Goal: Task Accomplishment & Management: Use online tool/utility

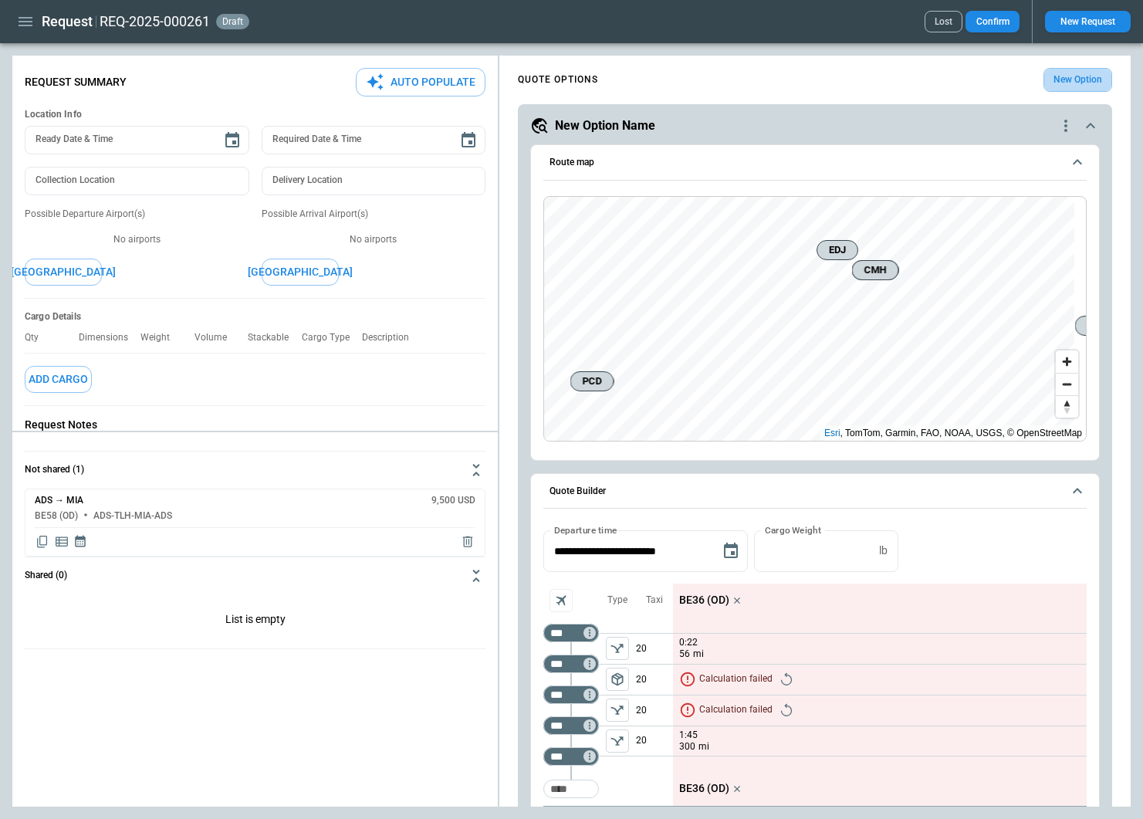
click at [1056, 69] on button "New Option" at bounding box center [1078, 80] width 69 height 24
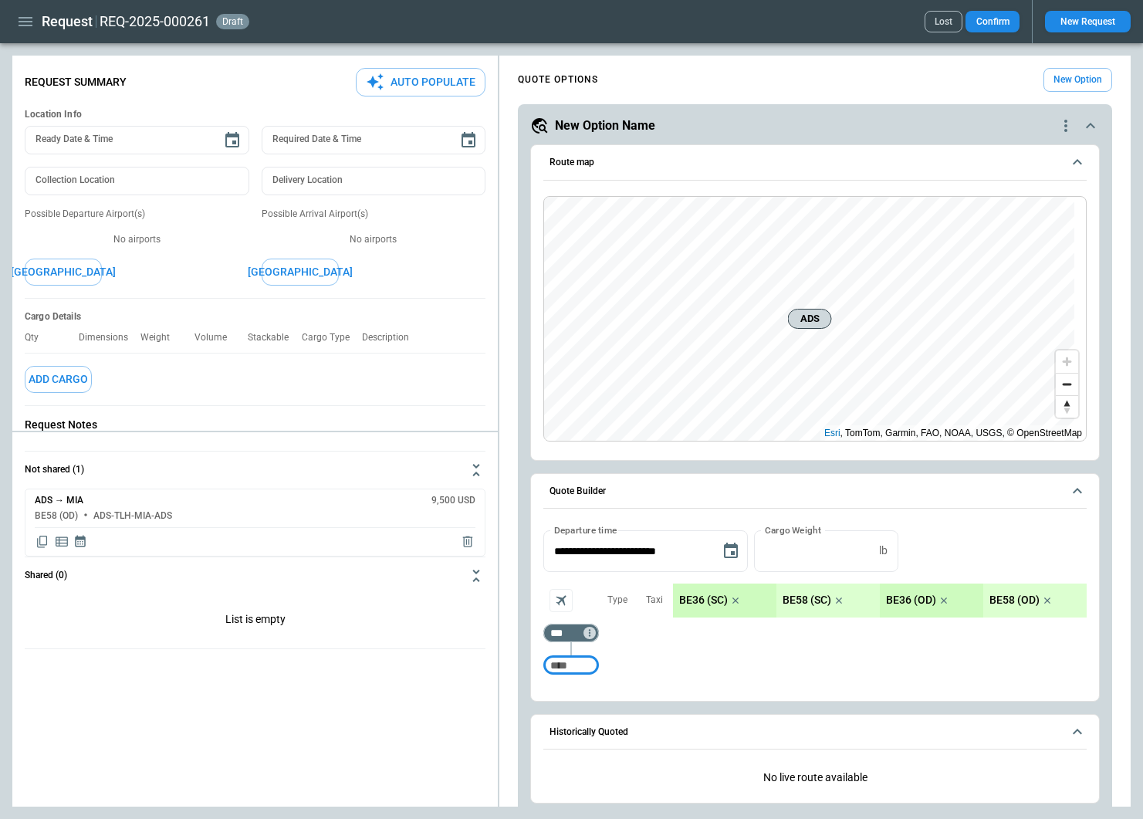
click at [574, 665] on input "Too short" at bounding box center [571, 666] width 49 height 28
type input "***"
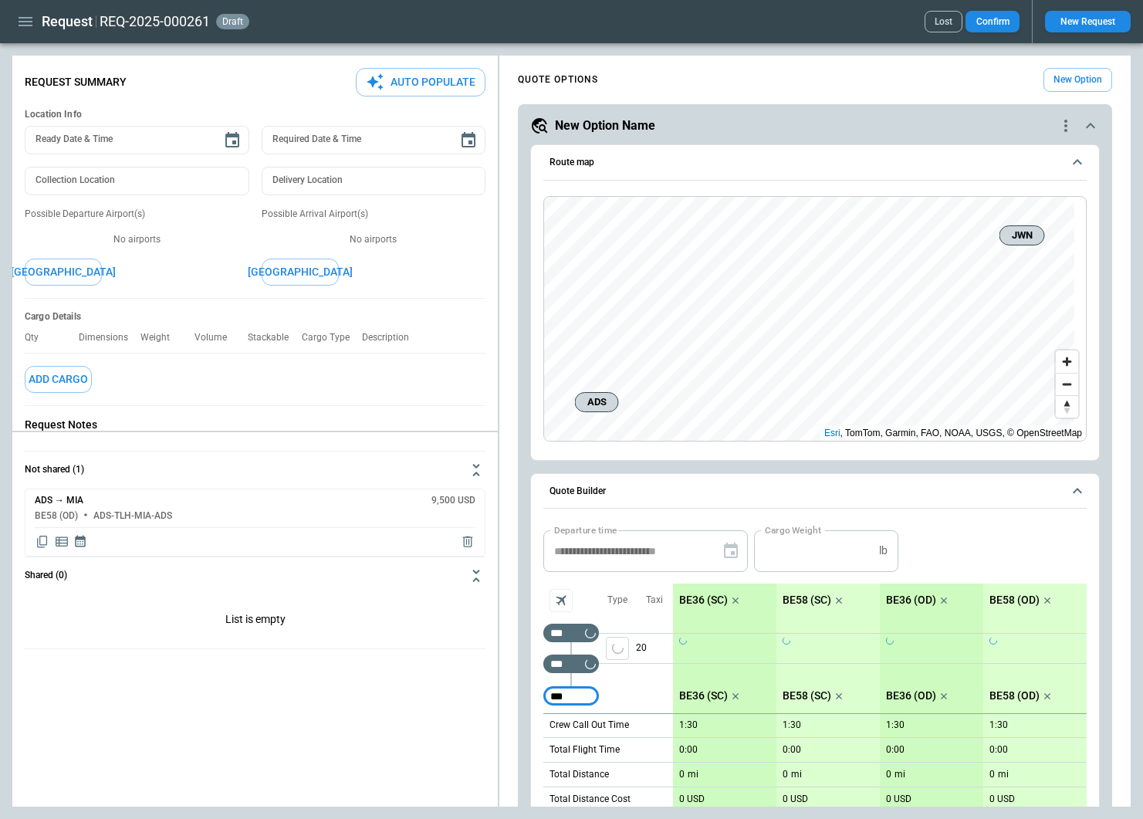
type input "***"
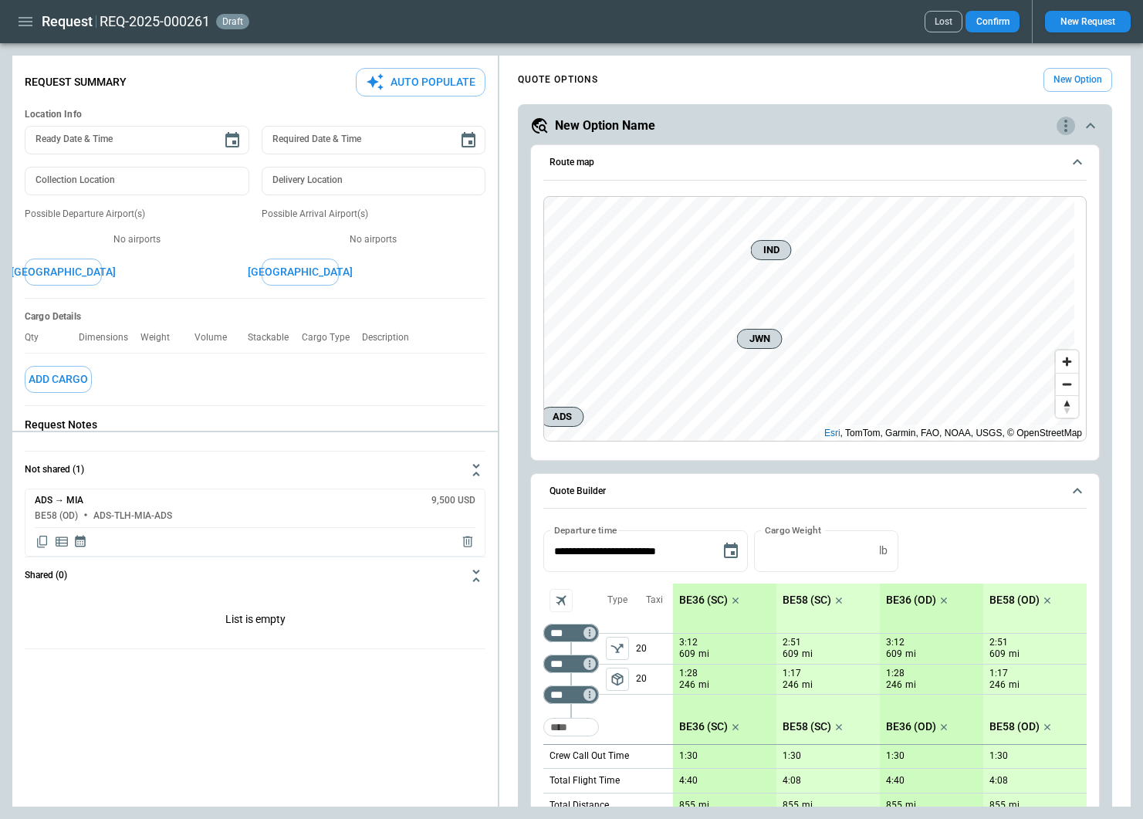
click at [1065, 121] on icon "quote-option-actions" at bounding box center [1066, 126] width 3 height 12
click at [963, 222] on li "Delete Quote Option" at bounding box center [996, 219] width 136 height 22
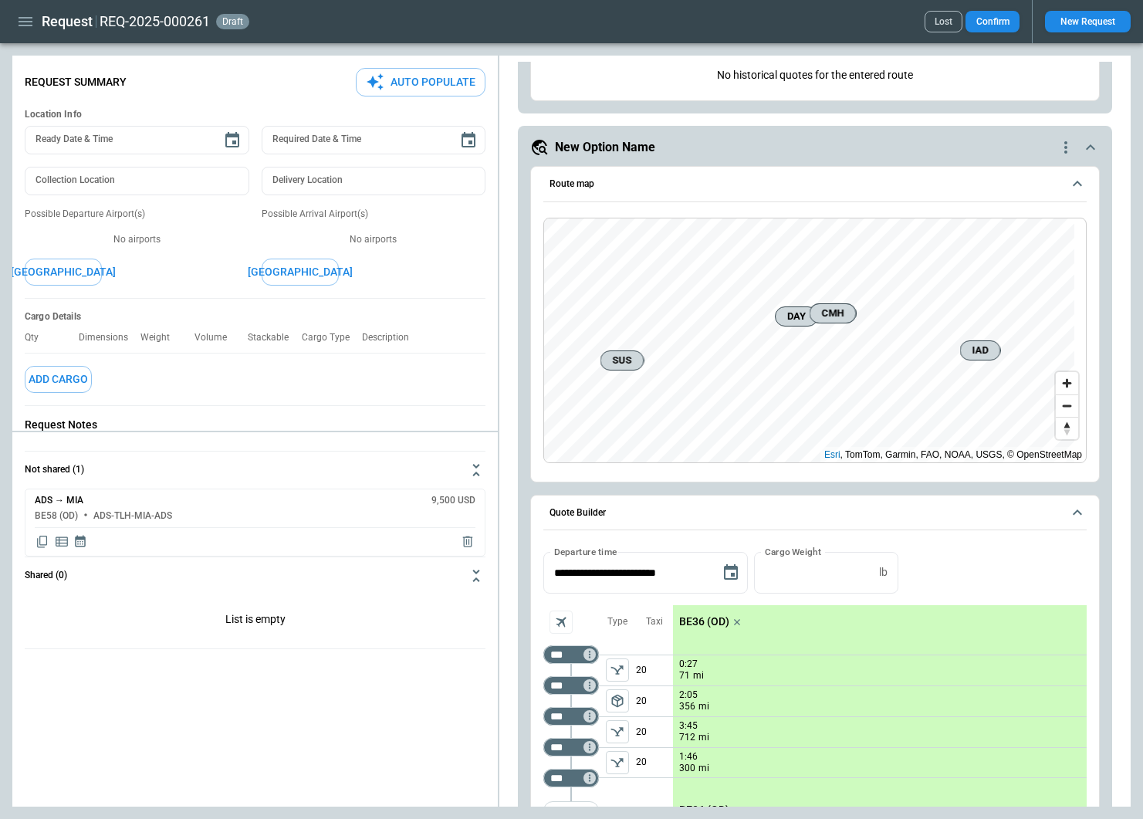
scroll to position [834, 0]
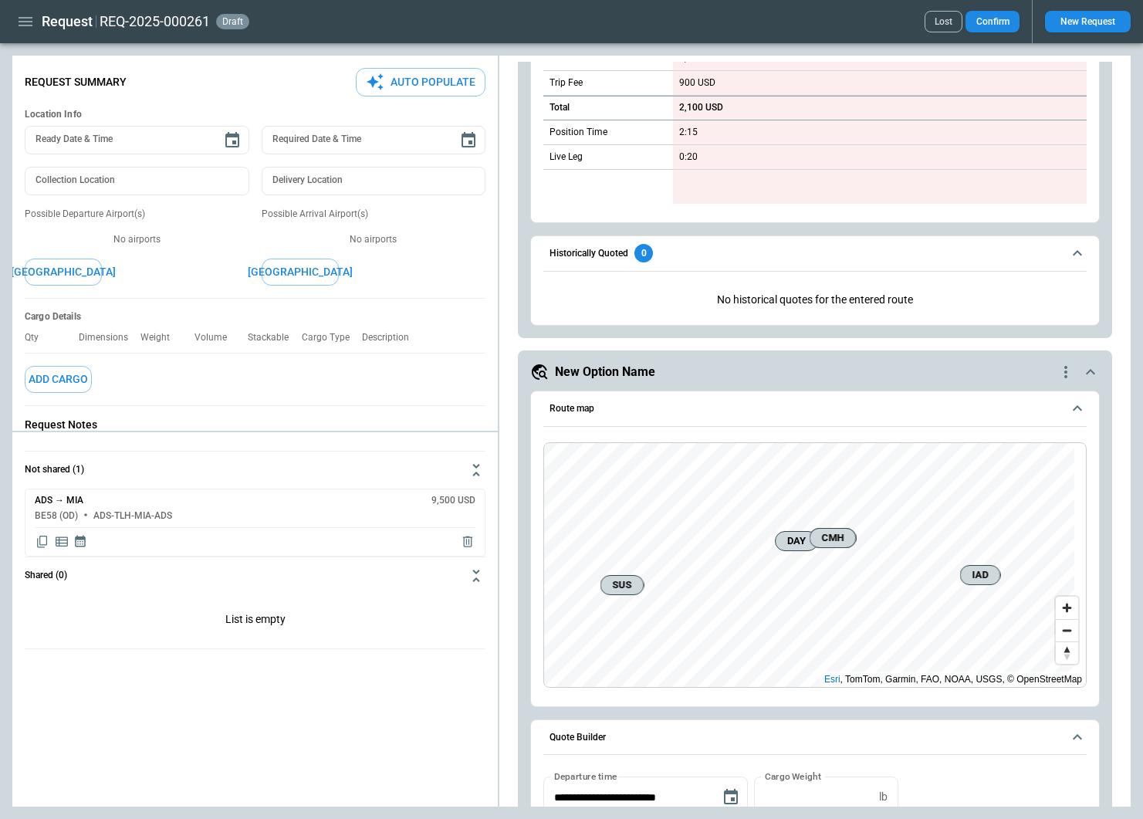
click at [1057, 367] on icon "quote-option-actions" at bounding box center [1066, 372] width 19 height 19
click at [955, 465] on li "Delete Quote Option" at bounding box center [996, 466] width 136 height 22
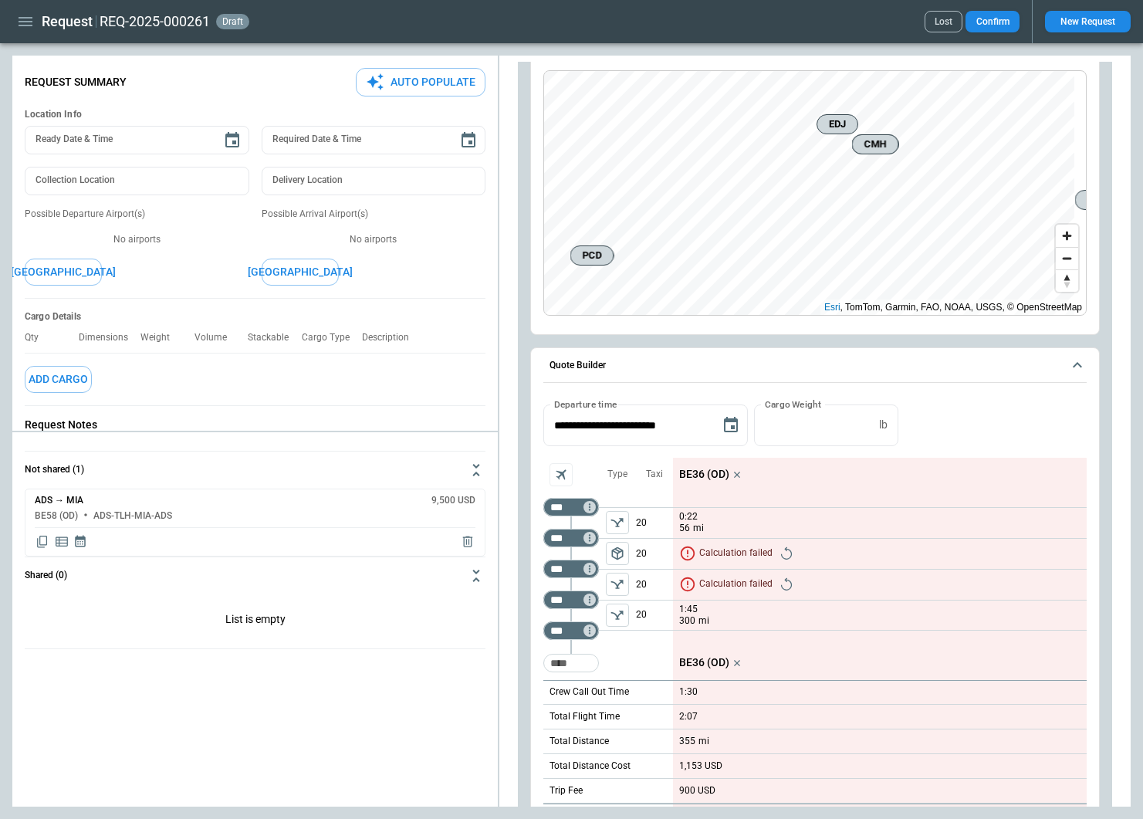
scroll to position [0, 0]
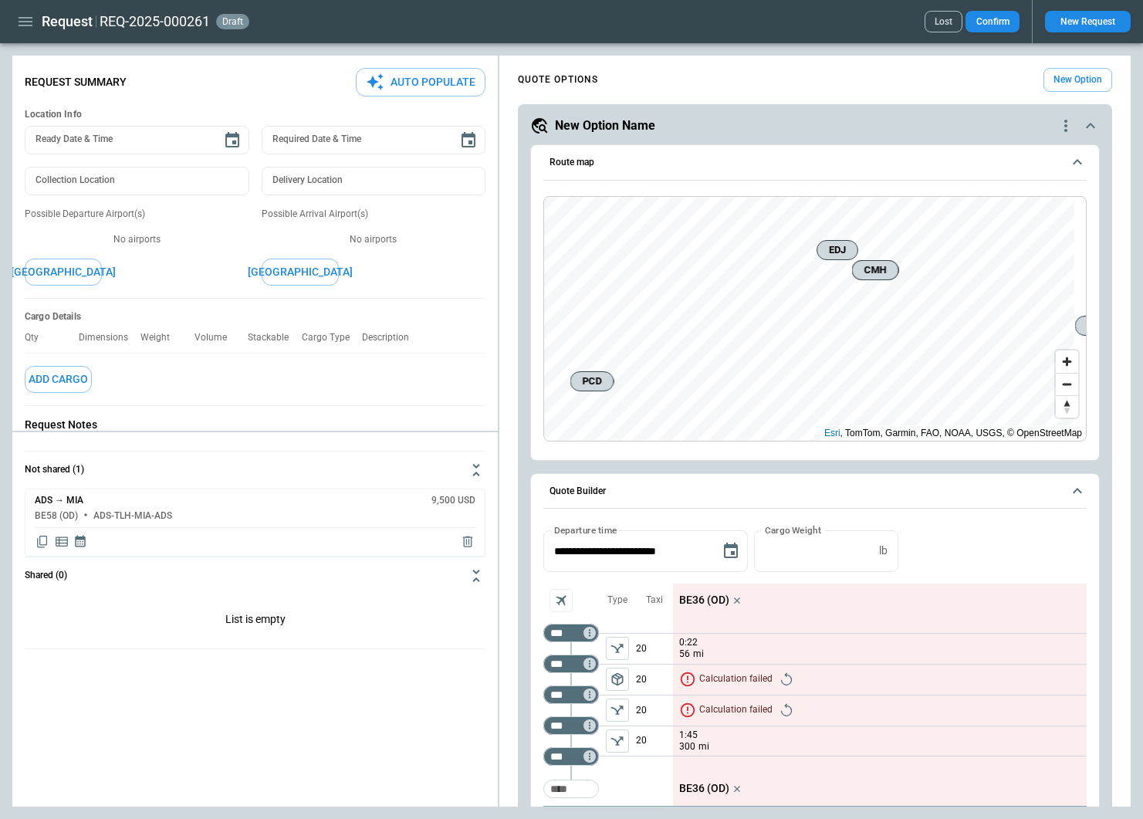
click at [1057, 119] on icon "quote-option-actions" at bounding box center [1066, 126] width 19 height 19
click at [956, 219] on li "Delete Quote Option" at bounding box center [996, 219] width 136 height 22
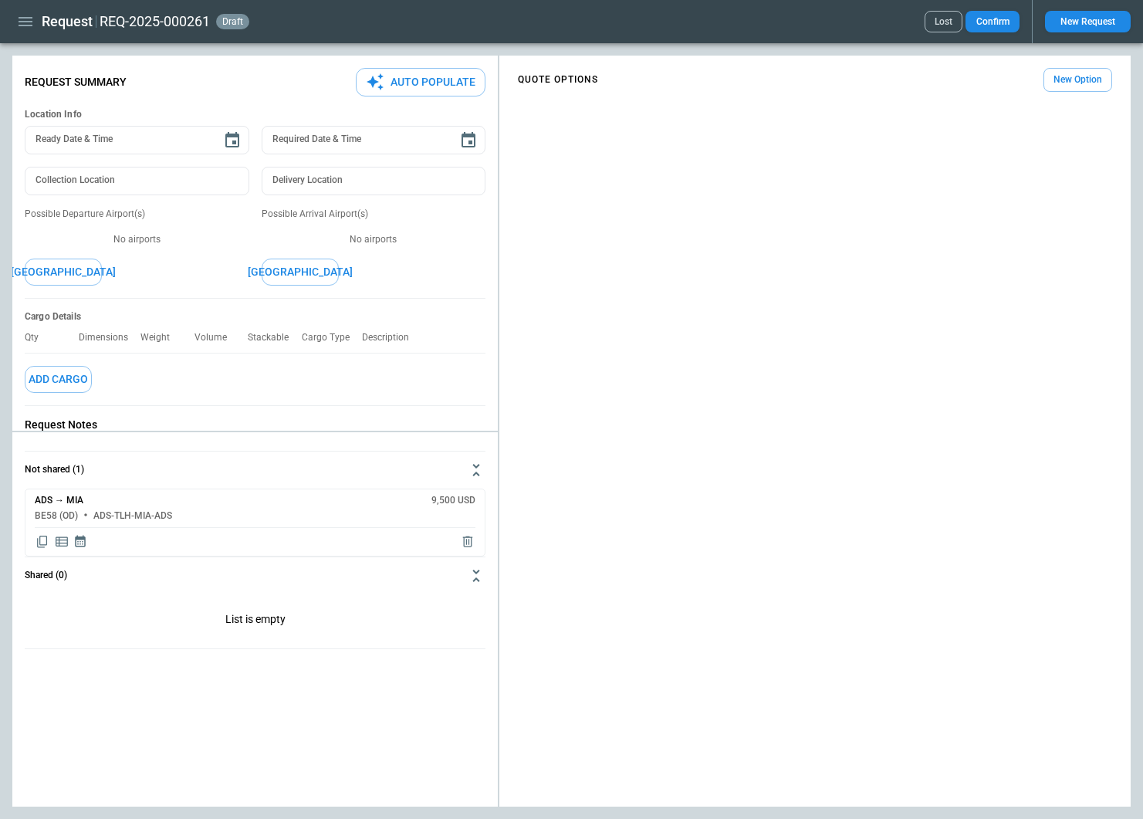
click at [1080, 84] on button "New Option" at bounding box center [1078, 80] width 69 height 24
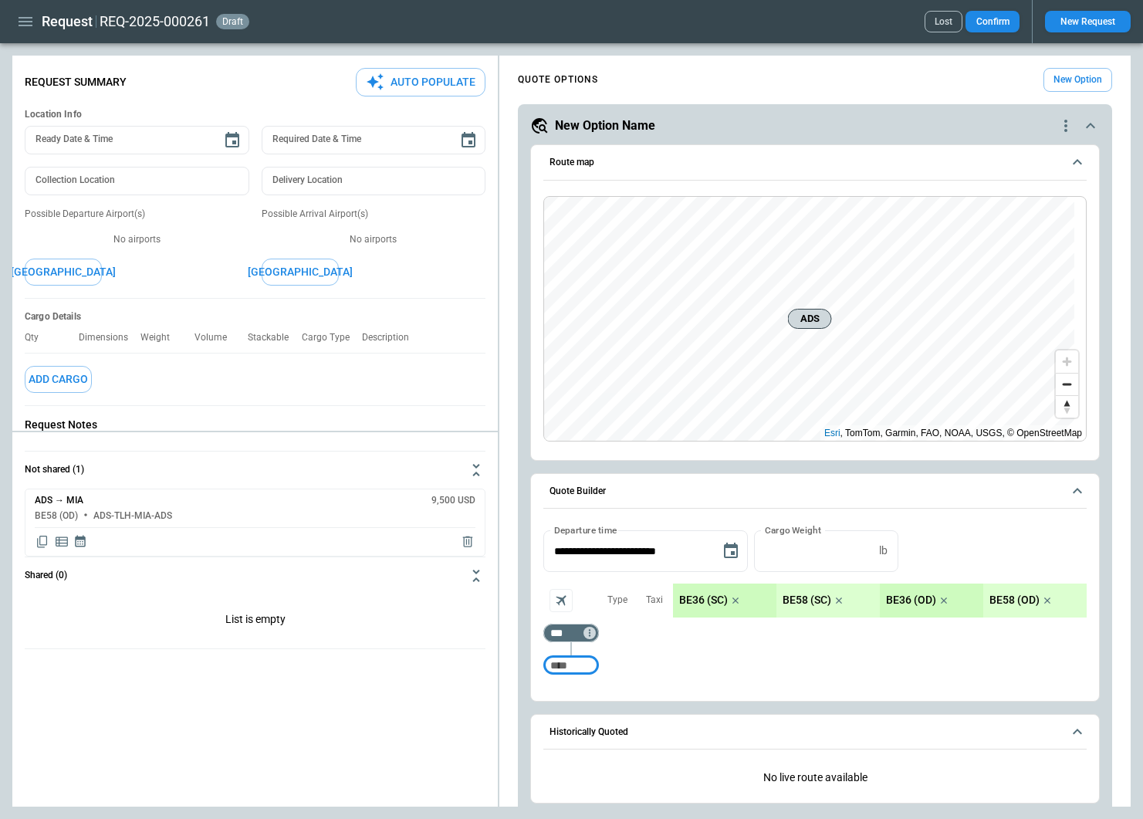
click at [25, 20] on icon "button" at bounding box center [25, 21] width 19 height 19
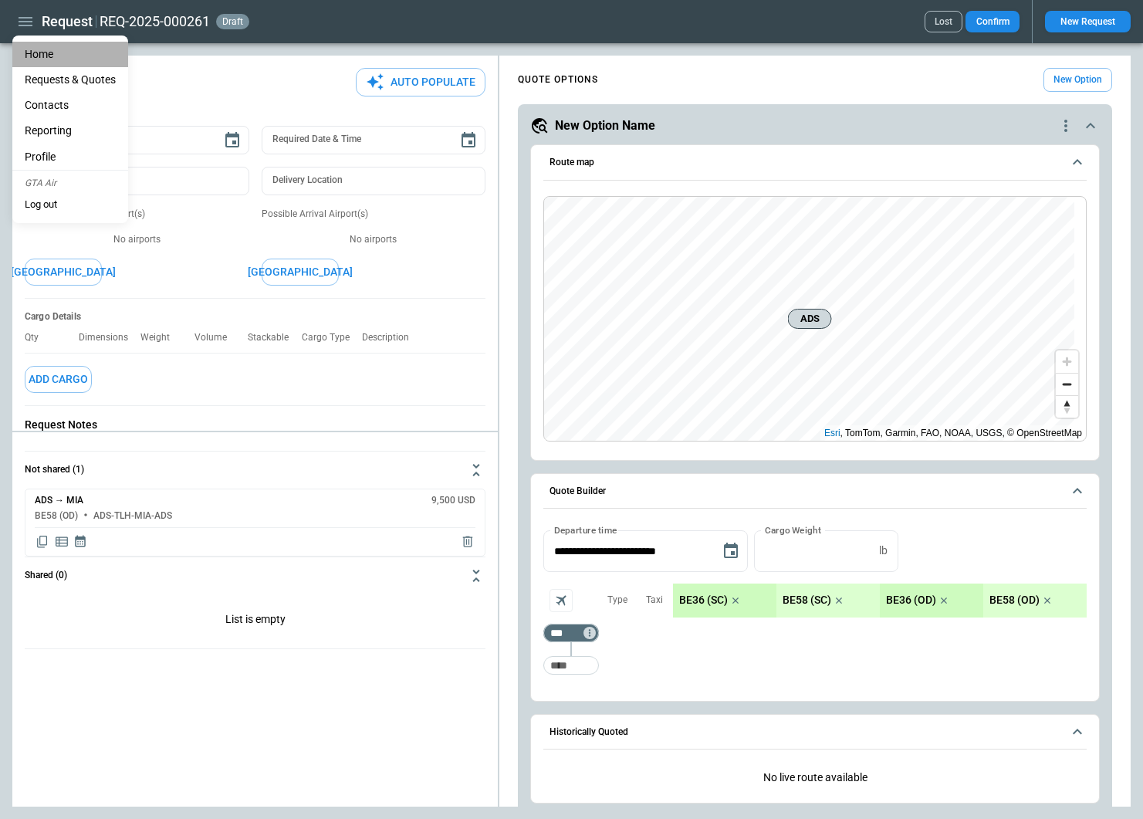
click at [41, 55] on li "Home" at bounding box center [70, 54] width 116 height 25
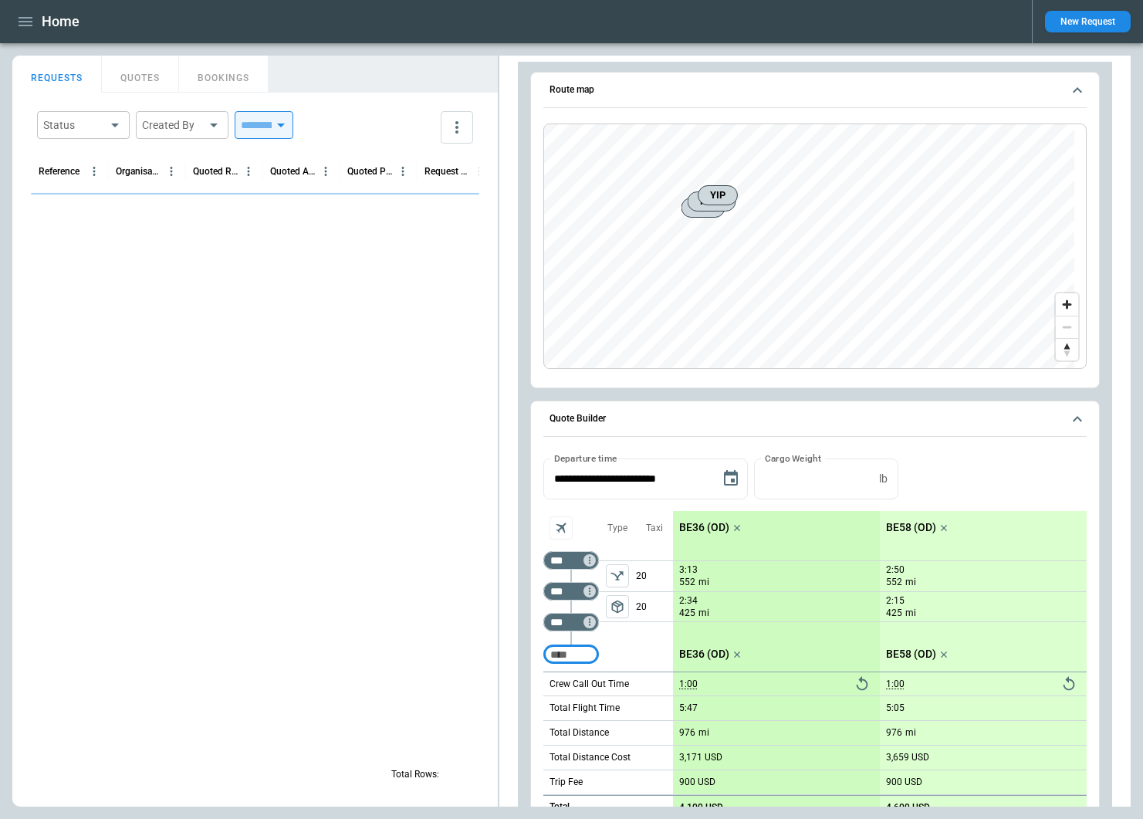
scroll to position [7413, 0]
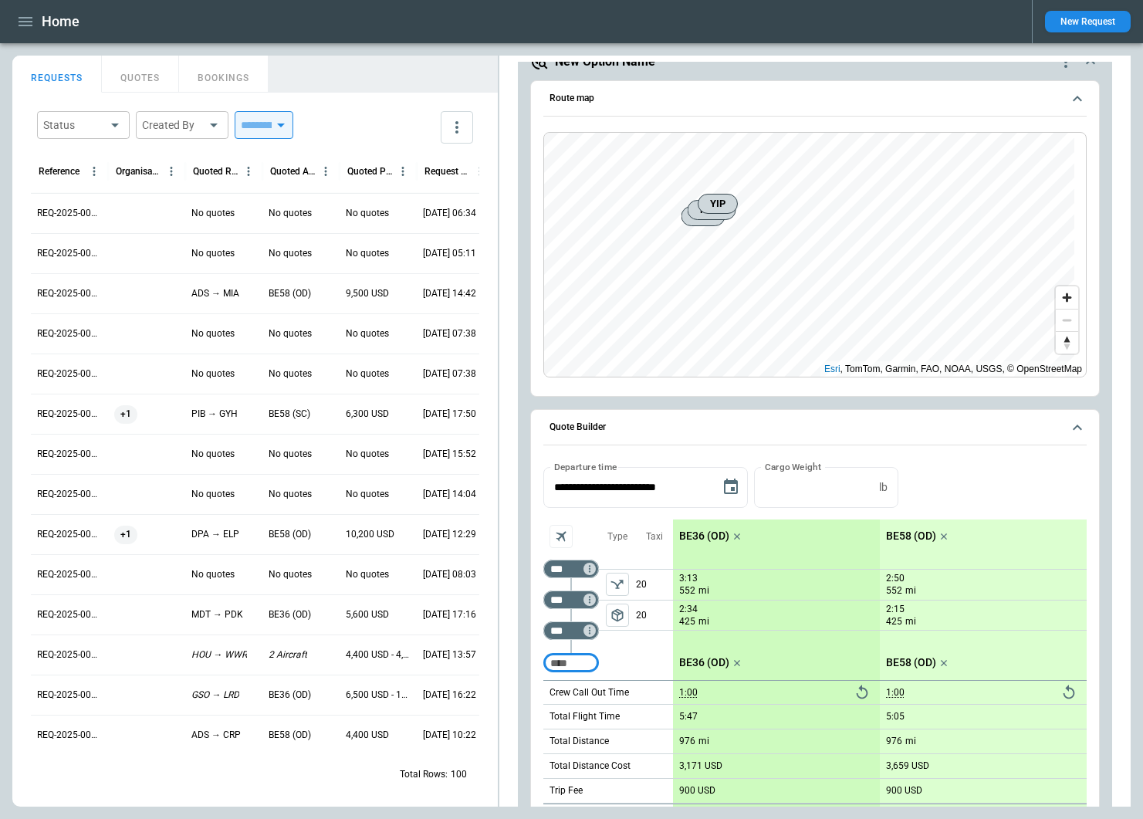
click at [1057, 71] on icon "quote-option-actions" at bounding box center [1066, 61] width 19 height 19
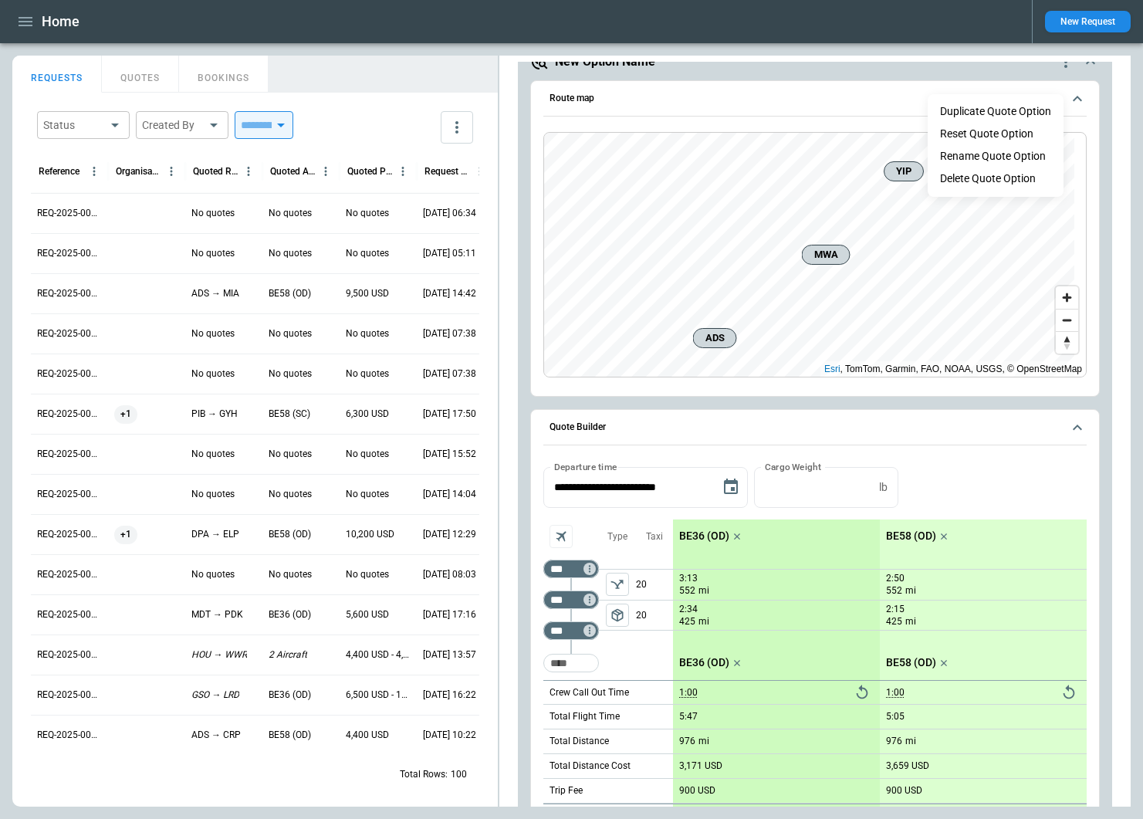
click at [984, 181] on li "Delete Quote Option" at bounding box center [996, 179] width 136 height 22
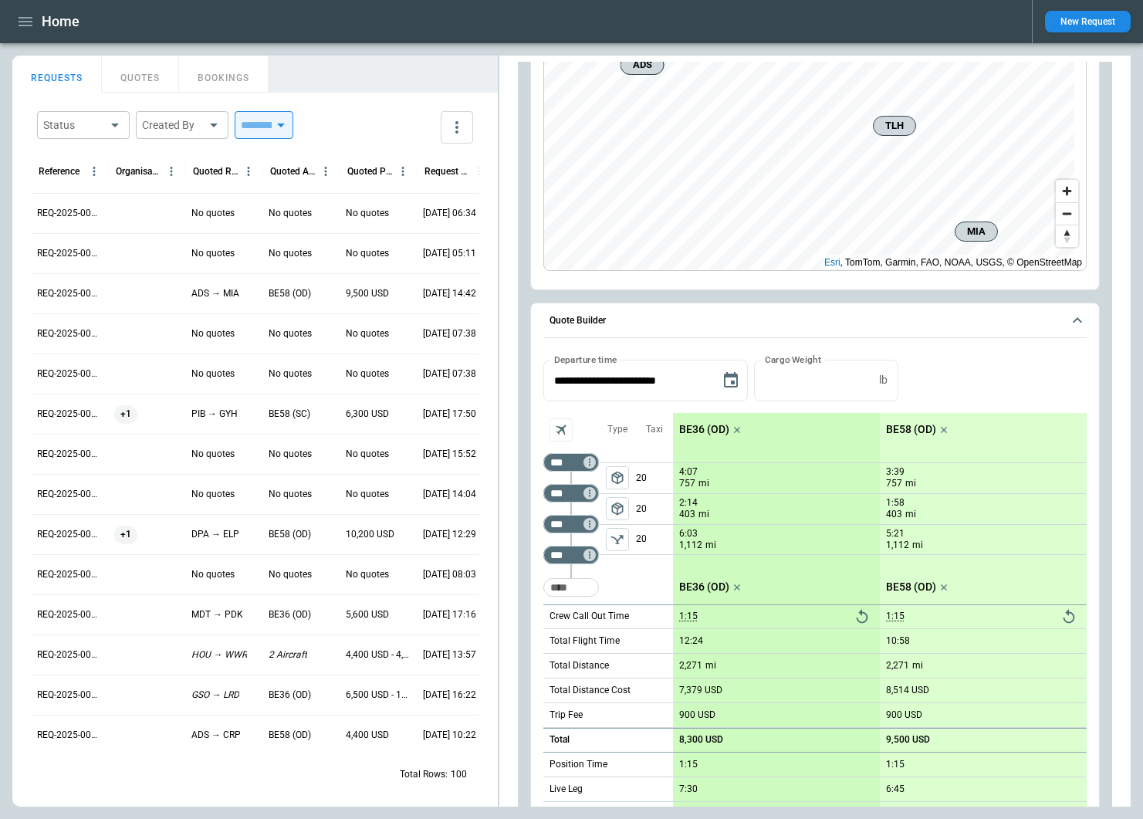
scroll to position [0, 0]
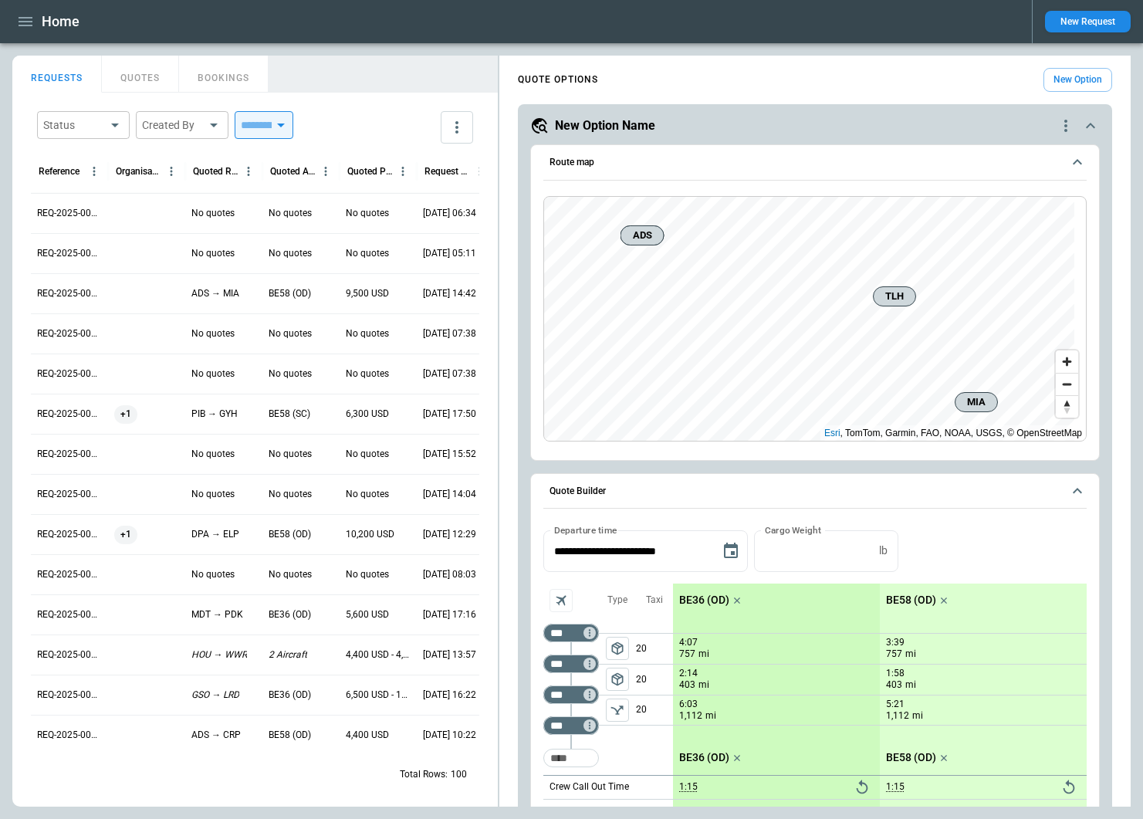
click at [1057, 117] on icon "quote-option-actions" at bounding box center [1066, 126] width 19 height 19
click at [974, 222] on li "Delete Quote Option" at bounding box center [996, 219] width 136 height 22
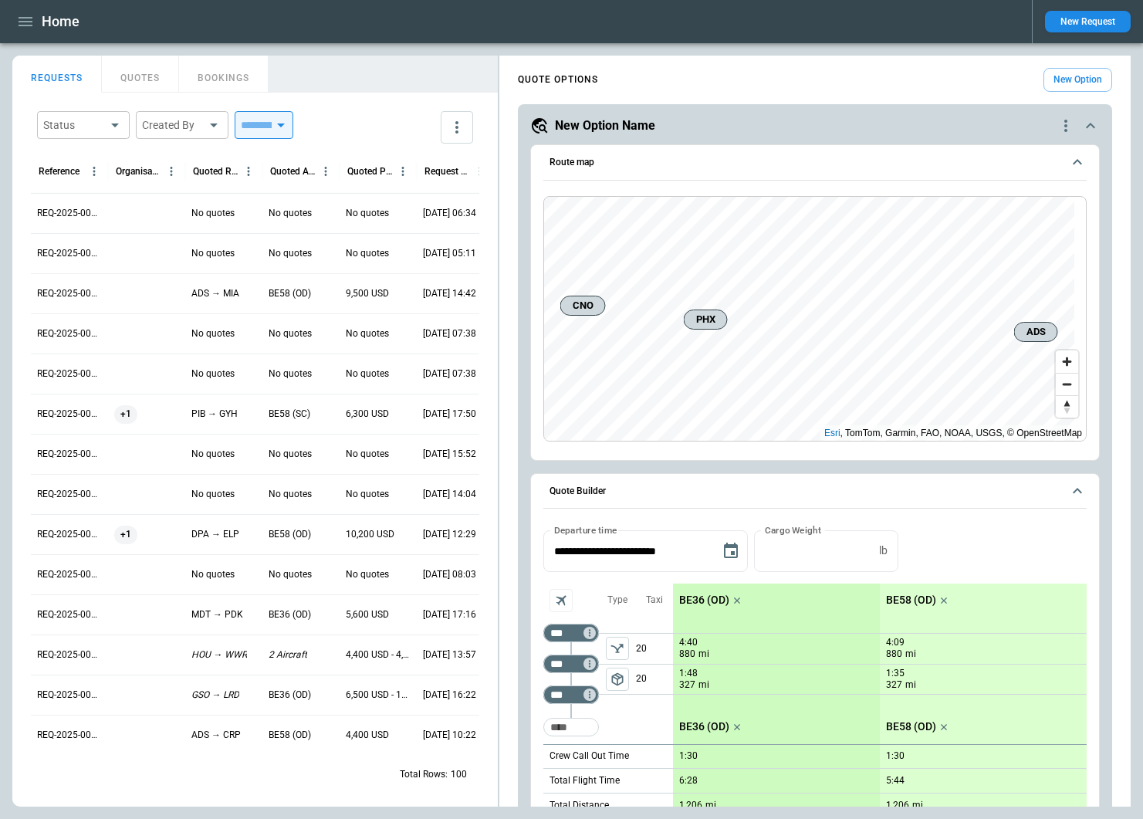
click at [1057, 120] on icon "quote-option-actions" at bounding box center [1066, 126] width 19 height 19
click at [979, 218] on li "Delete Quote Option" at bounding box center [996, 219] width 136 height 22
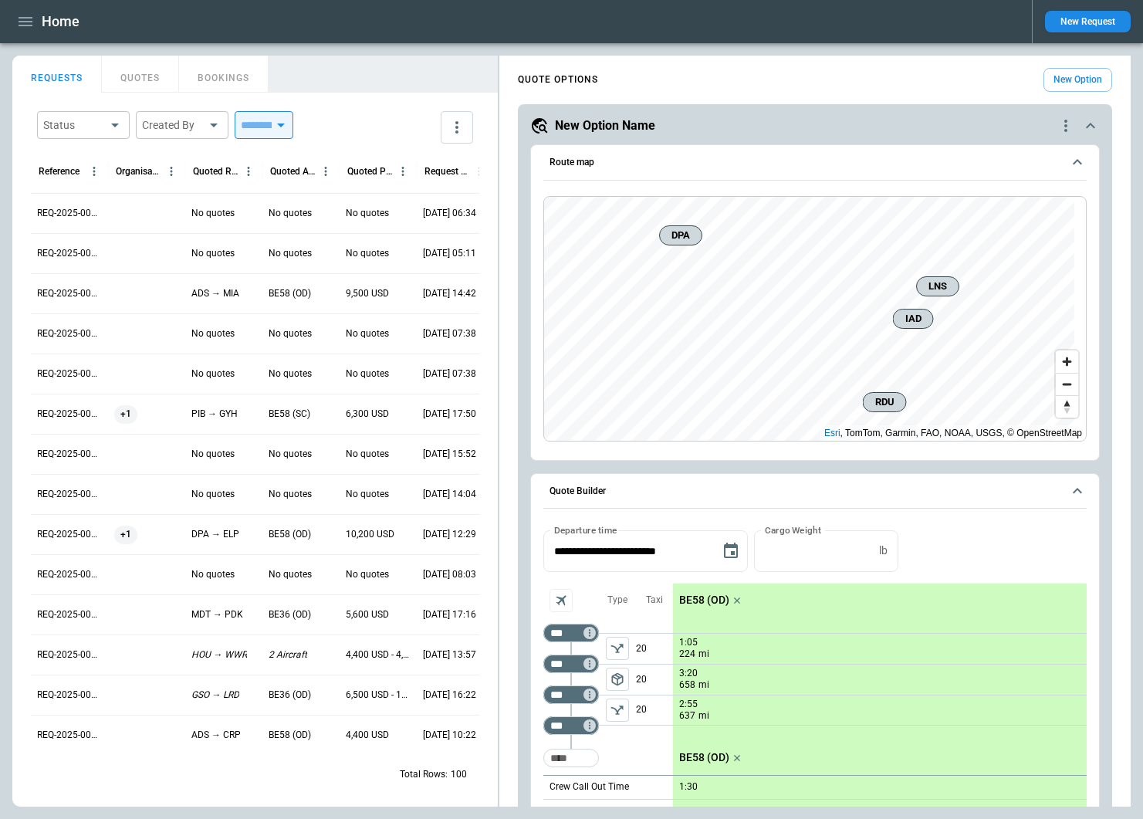
click at [1065, 121] on icon "quote-option-actions" at bounding box center [1066, 126] width 3 height 12
click at [990, 222] on li "Delete Quote Option" at bounding box center [996, 219] width 136 height 22
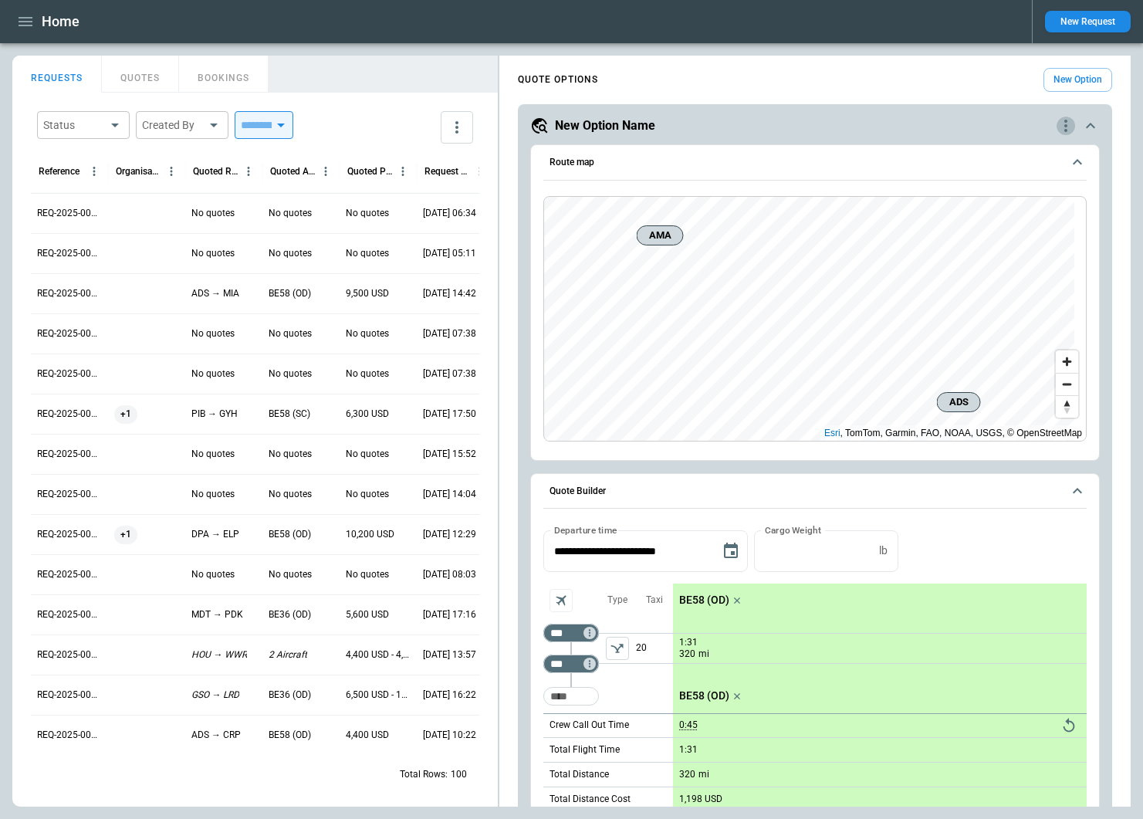
click at [1065, 126] on icon "quote-option-actions" at bounding box center [1066, 126] width 3 height 12
click at [973, 223] on li "Delete Quote Option" at bounding box center [996, 219] width 136 height 22
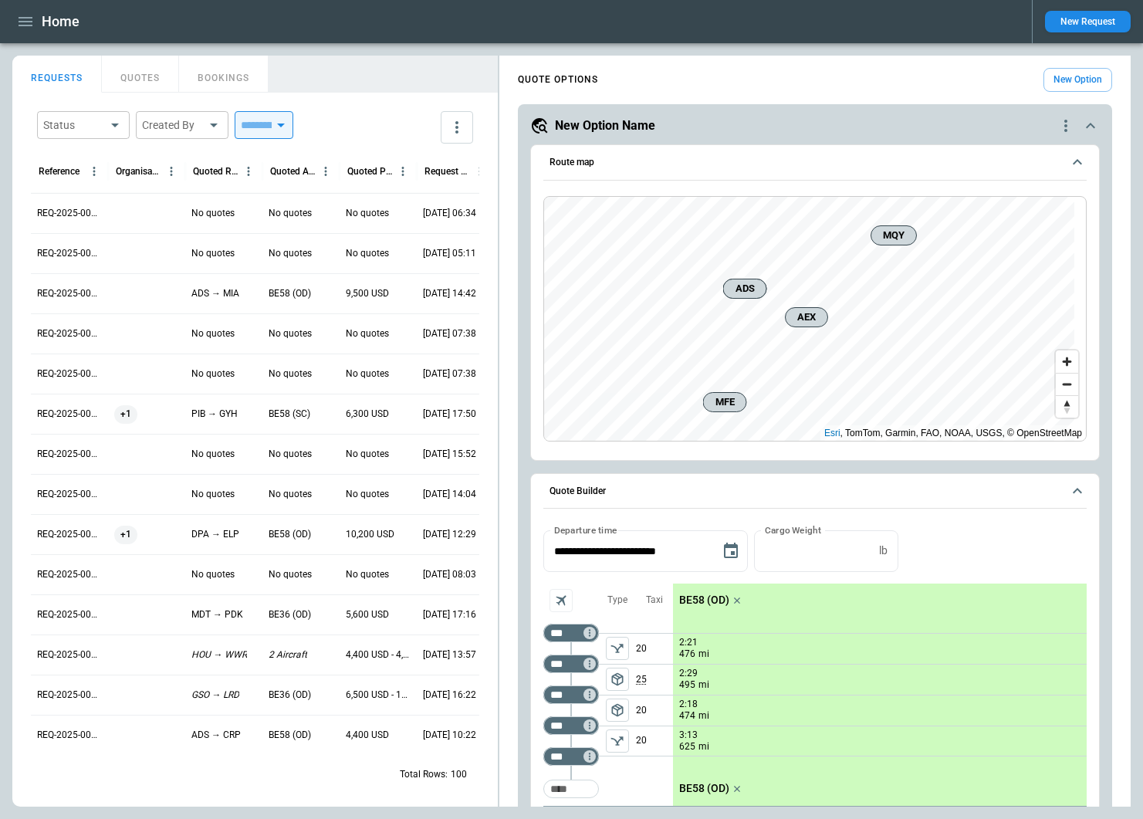
click at [1065, 125] on icon "quote-option-actions" at bounding box center [1066, 126] width 3 height 12
click at [956, 222] on li "Delete Quote Option" at bounding box center [996, 219] width 136 height 22
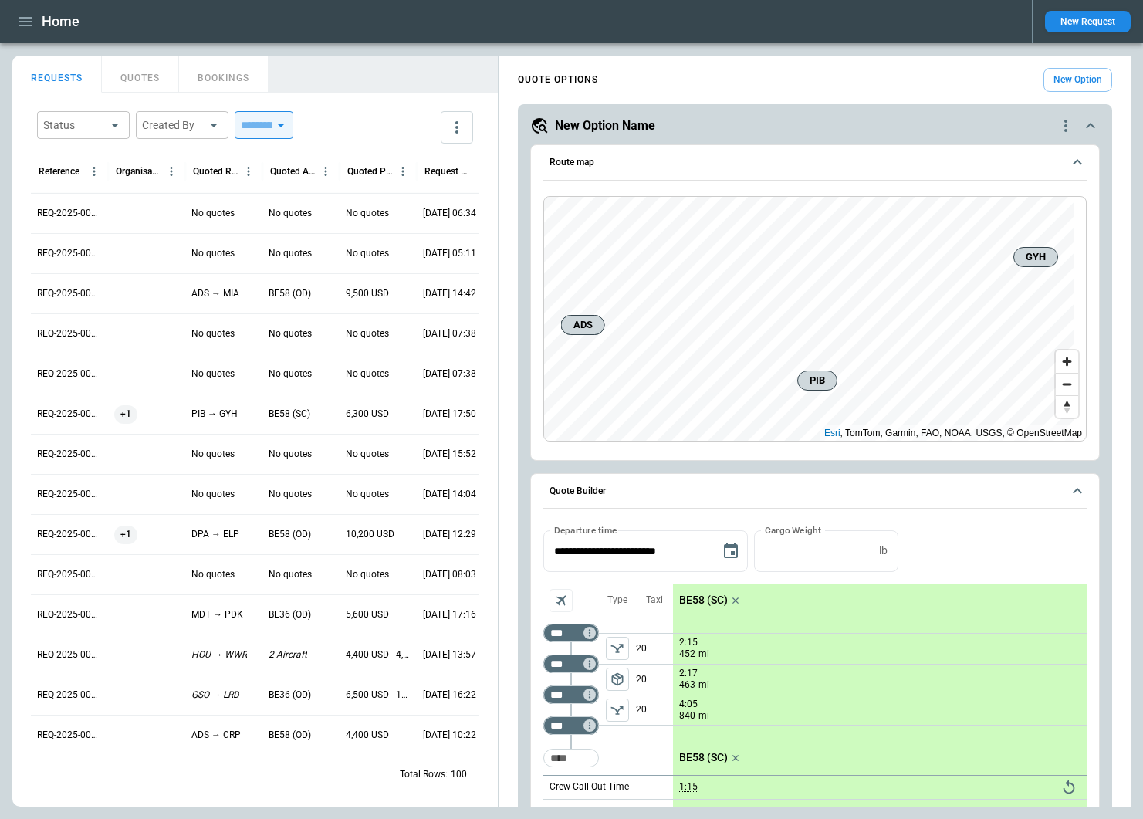
click at [1057, 126] on icon "quote-option-actions" at bounding box center [1066, 126] width 19 height 19
click at [994, 217] on li "Delete Quote Option" at bounding box center [996, 219] width 136 height 22
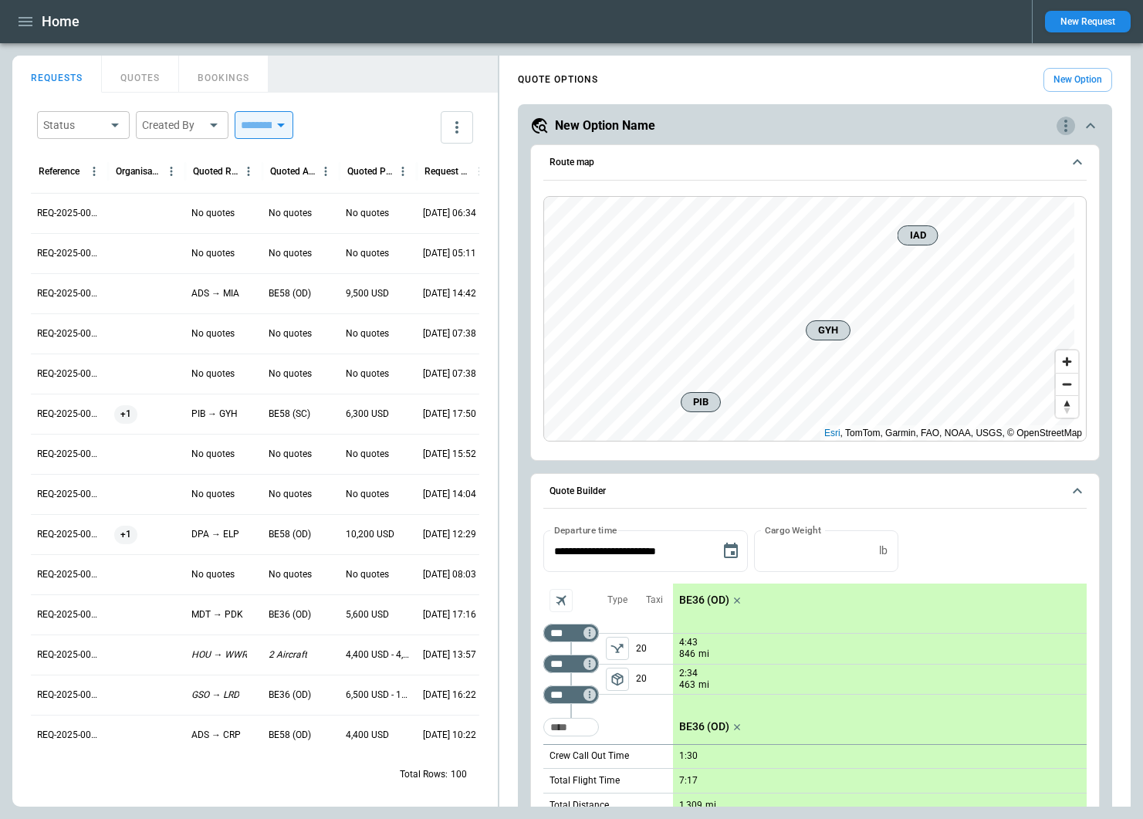
click at [1065, 124] on icon "quote-option-actions" at bounding box center [1066, 126] width 3 height 12
click at [986, 225] on li "Delete Quote Option" at bounding box center [996, 219] width 136 height 22
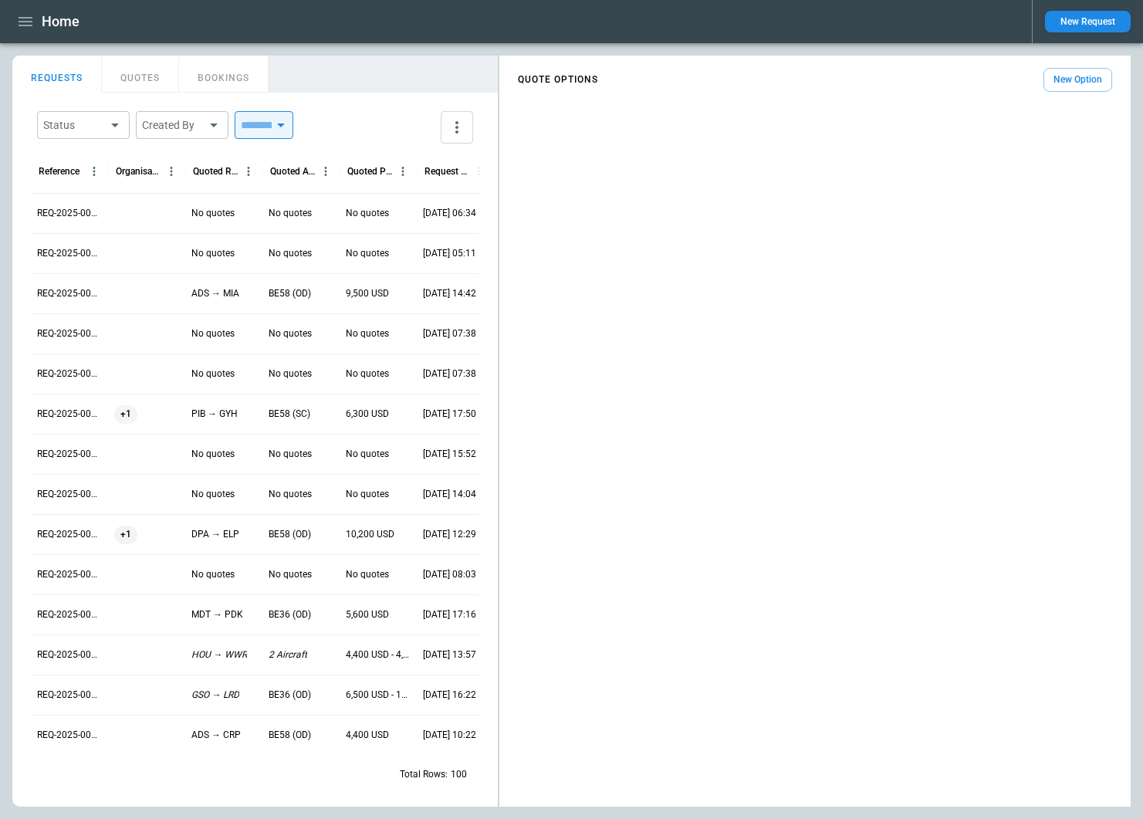
click at [1070, 83] on button "New Option" at bounding box center [1078, 80] width 69 height 24
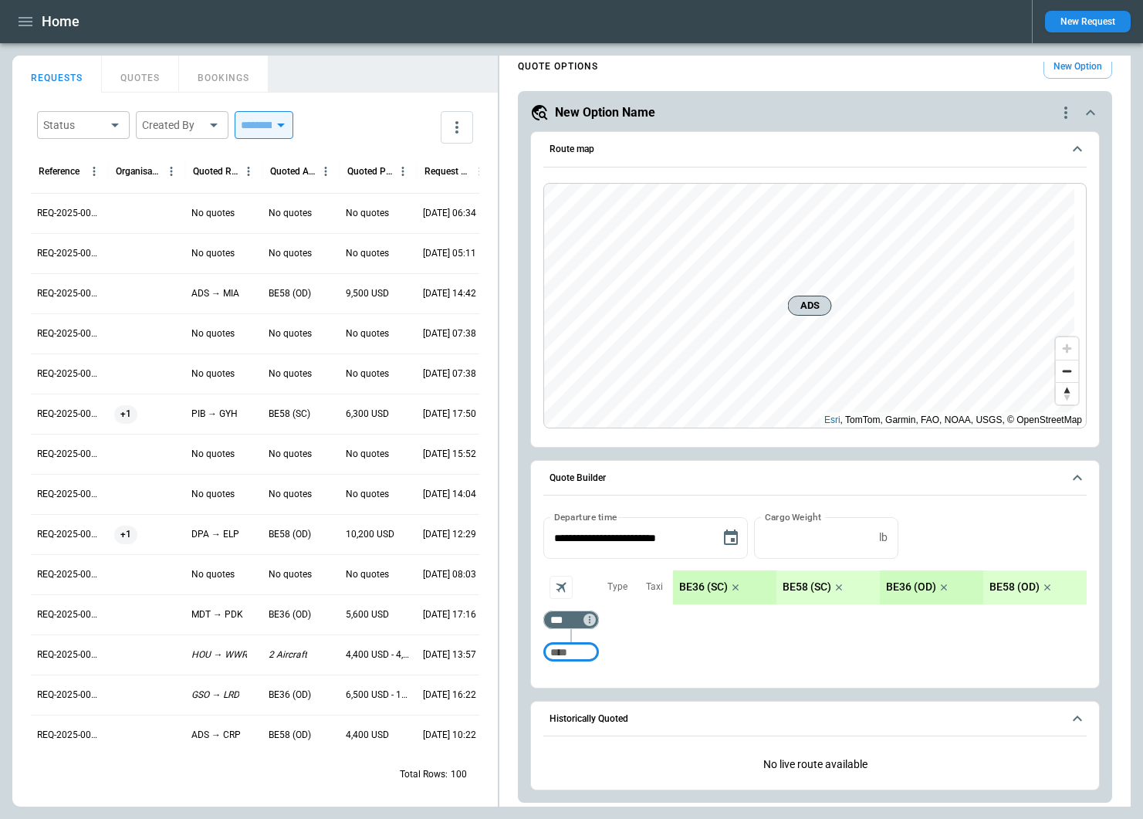
scroll to position [15, 0]
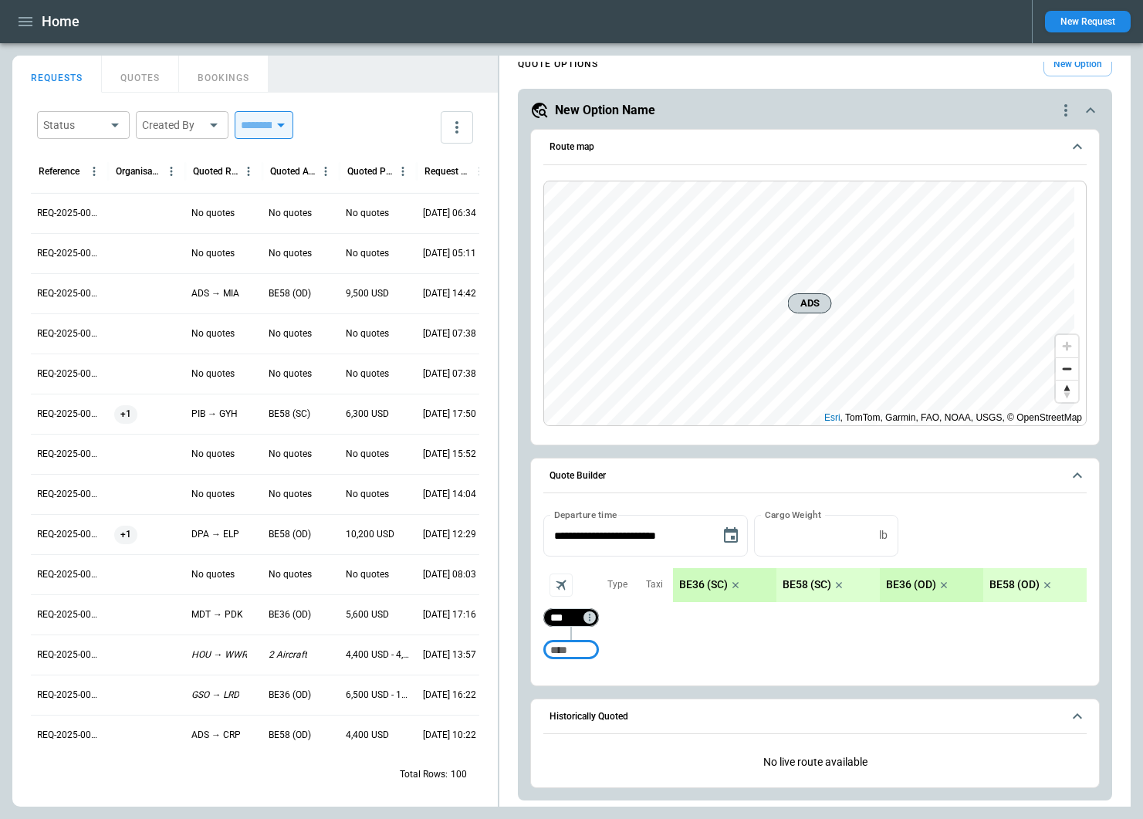
click at [574, 621] on input "***" at bounding box center [568, 617] width 43 height 15
type input "***"
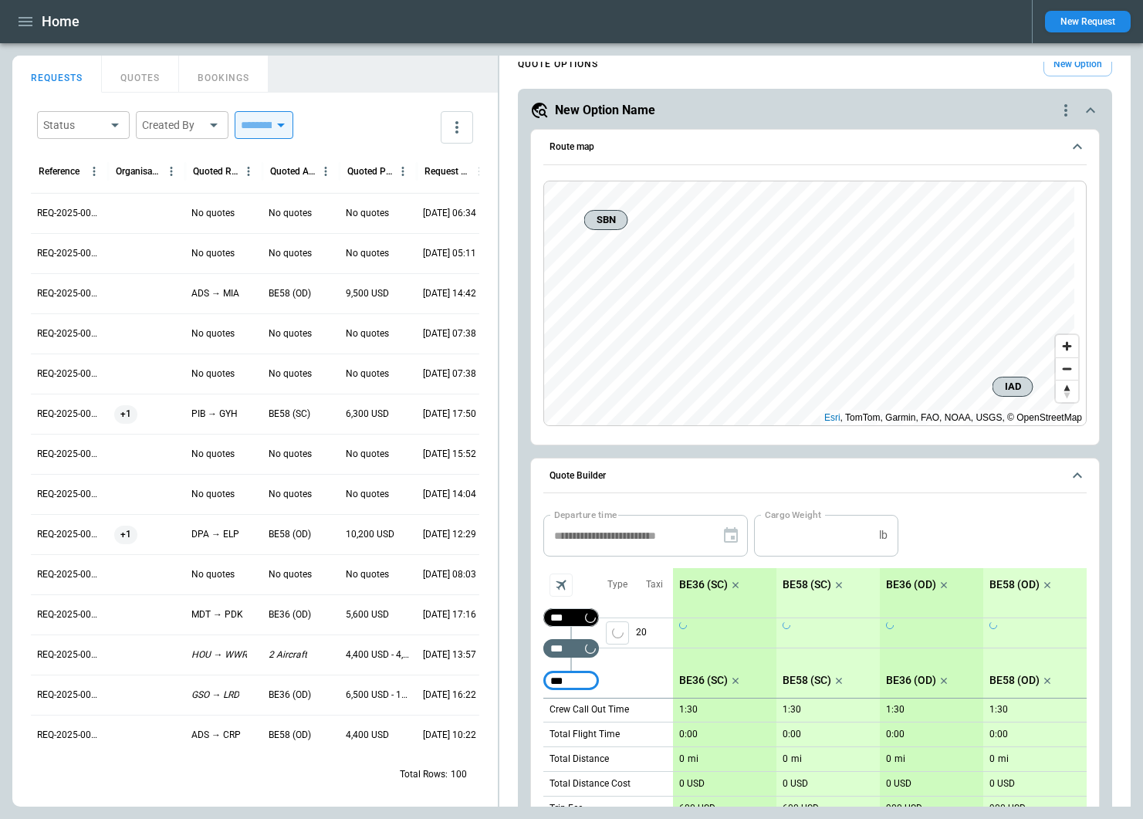
type input "***"
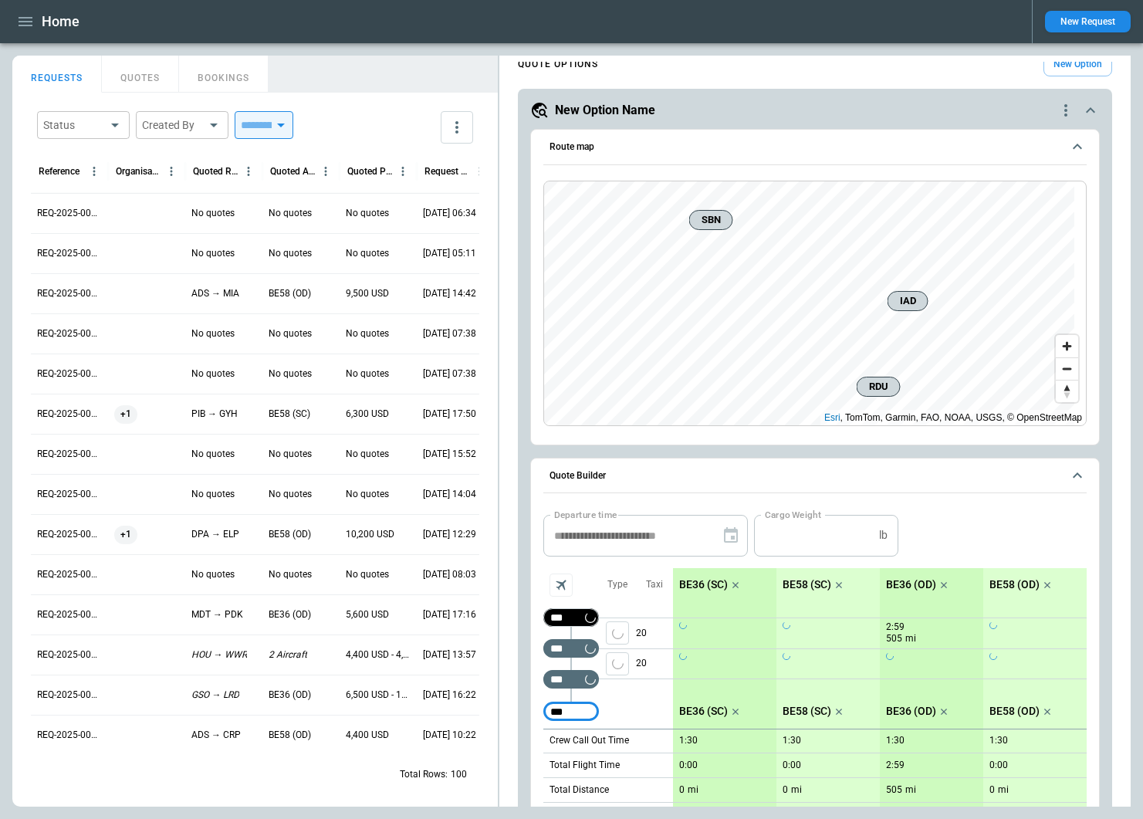
type input "***"
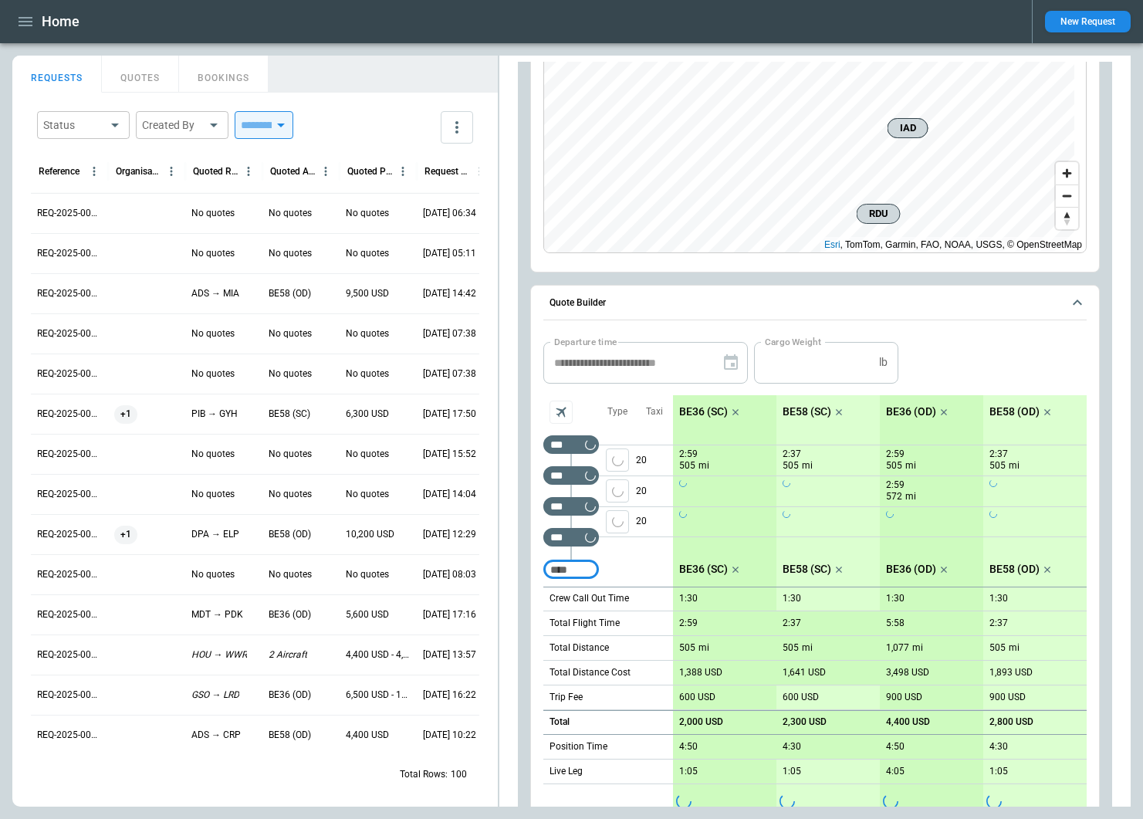
scroll to position [247, 0]
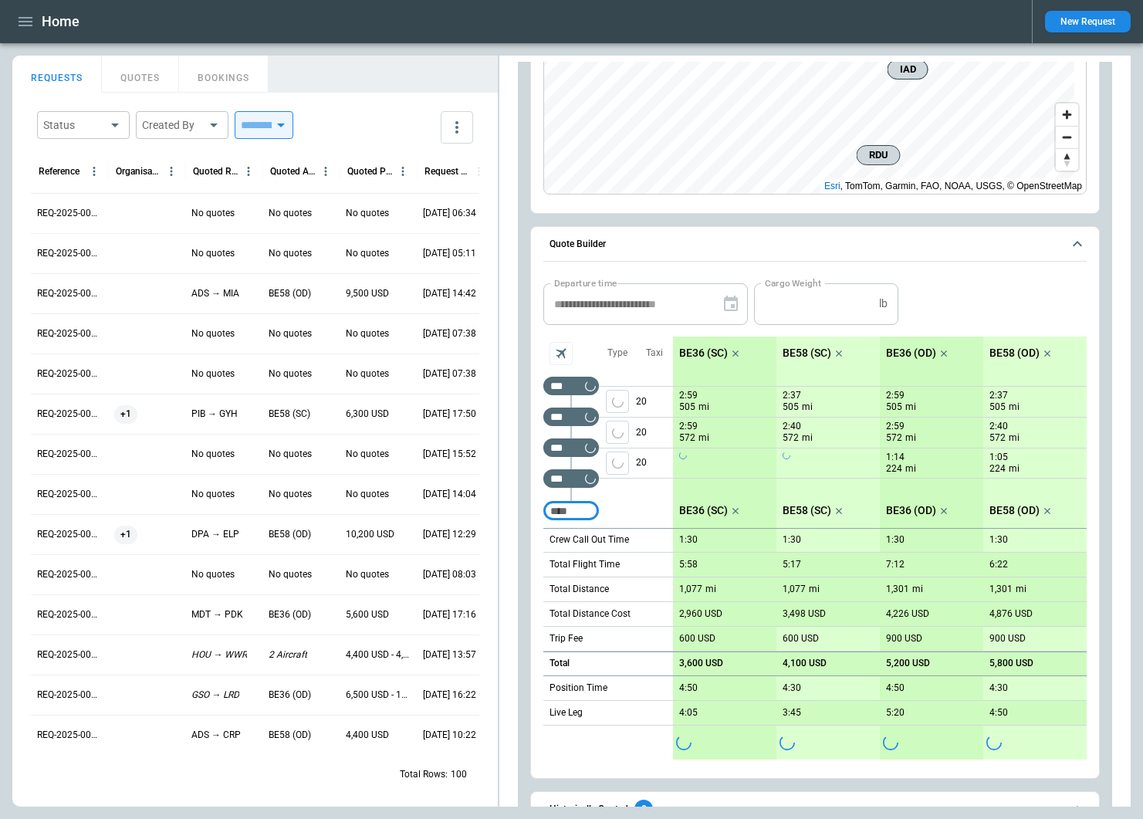
click at [736, 349] on icon "scrollable content" at bounding box center [735, 353] width 15 height 15
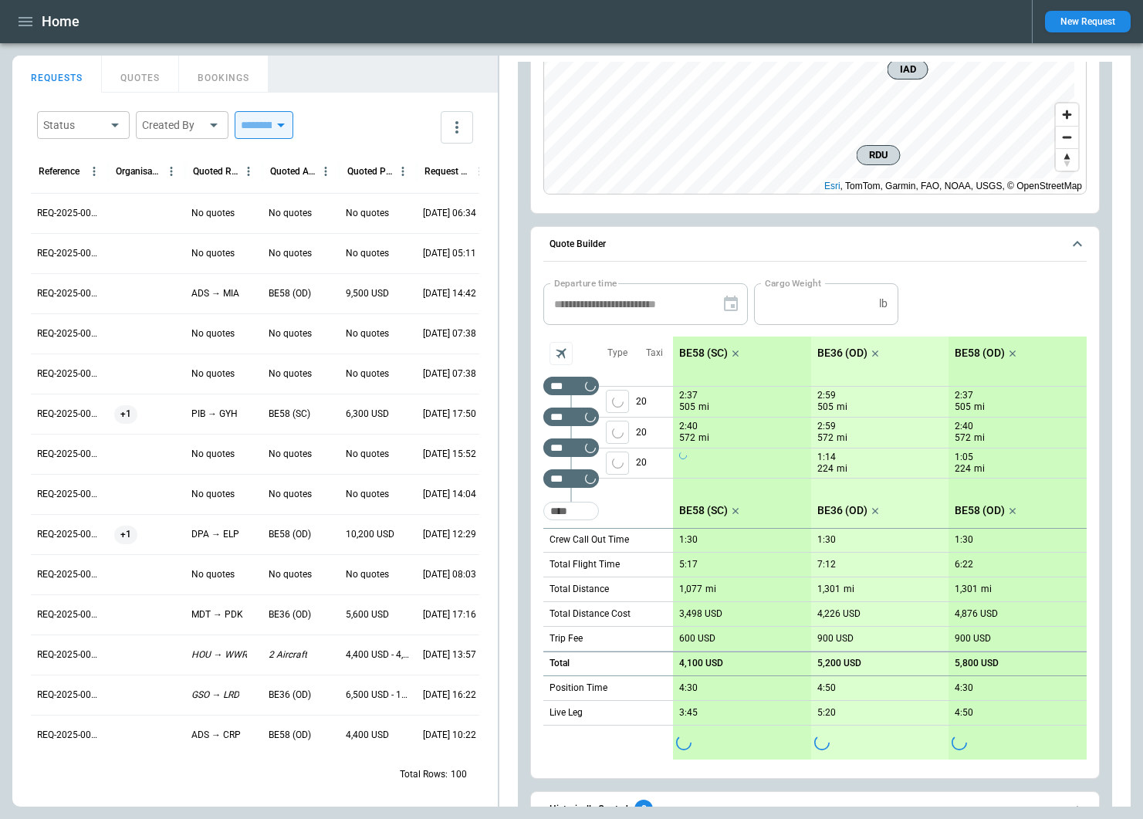
click at [736, 349] on icon "scrollable content" at bounding box center [735, 353] width 15 height 15
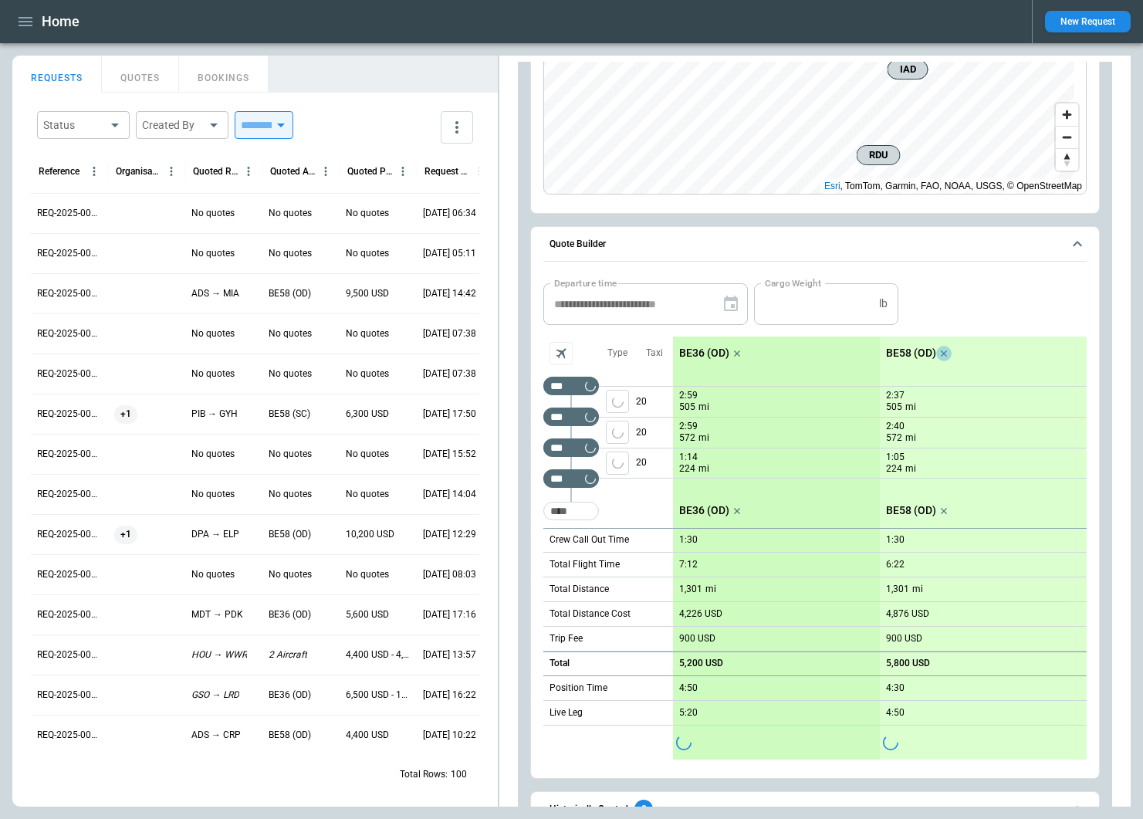
click at [936, 353] on icon "scrollable content" at bounding box center [943, 353] width 15 height 15
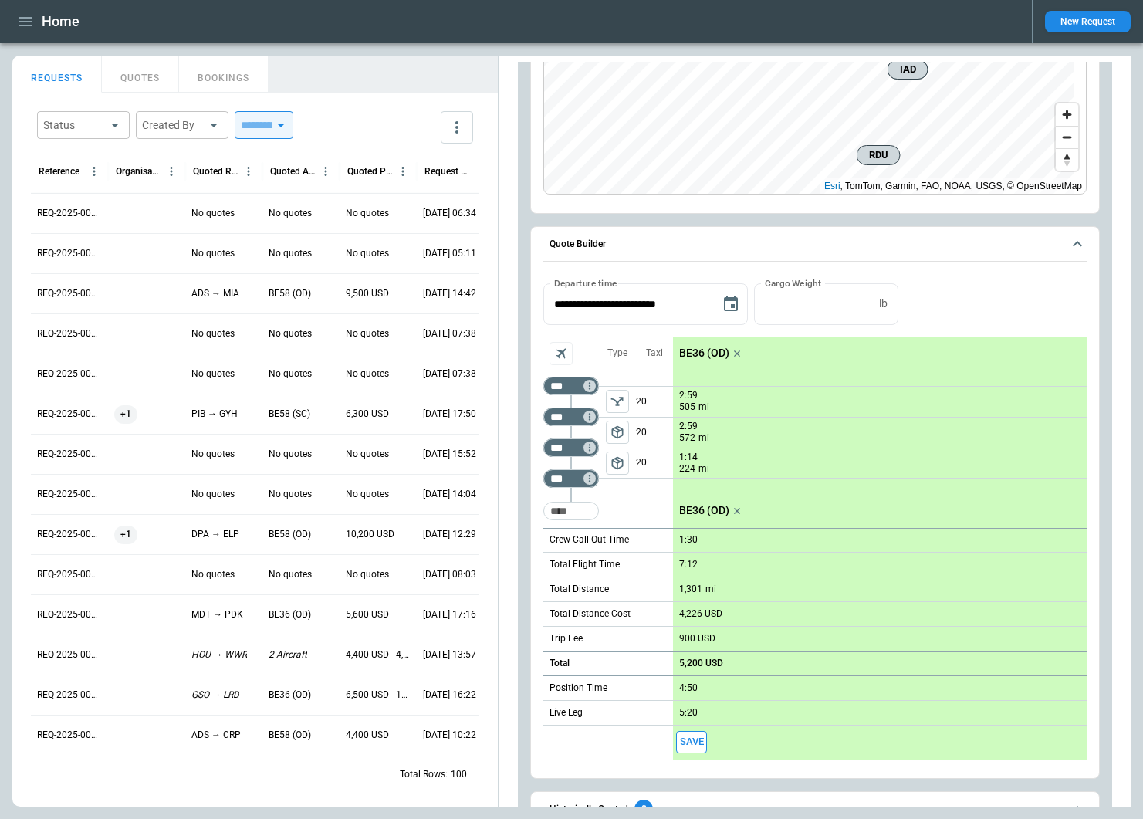
click at [615, 462] on span "package_2" at bounding box center [617, 462] width 15 height 15
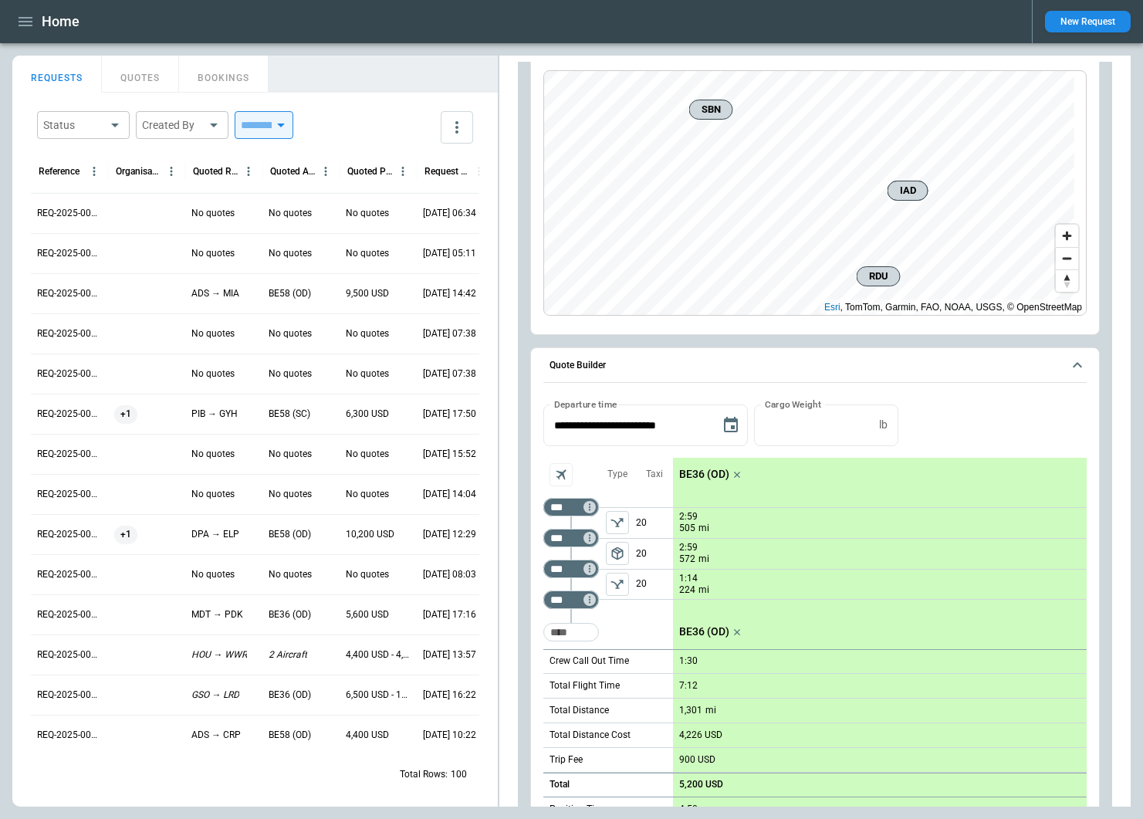
scroll to position [0, 0]
